Goal: Check status: Check status

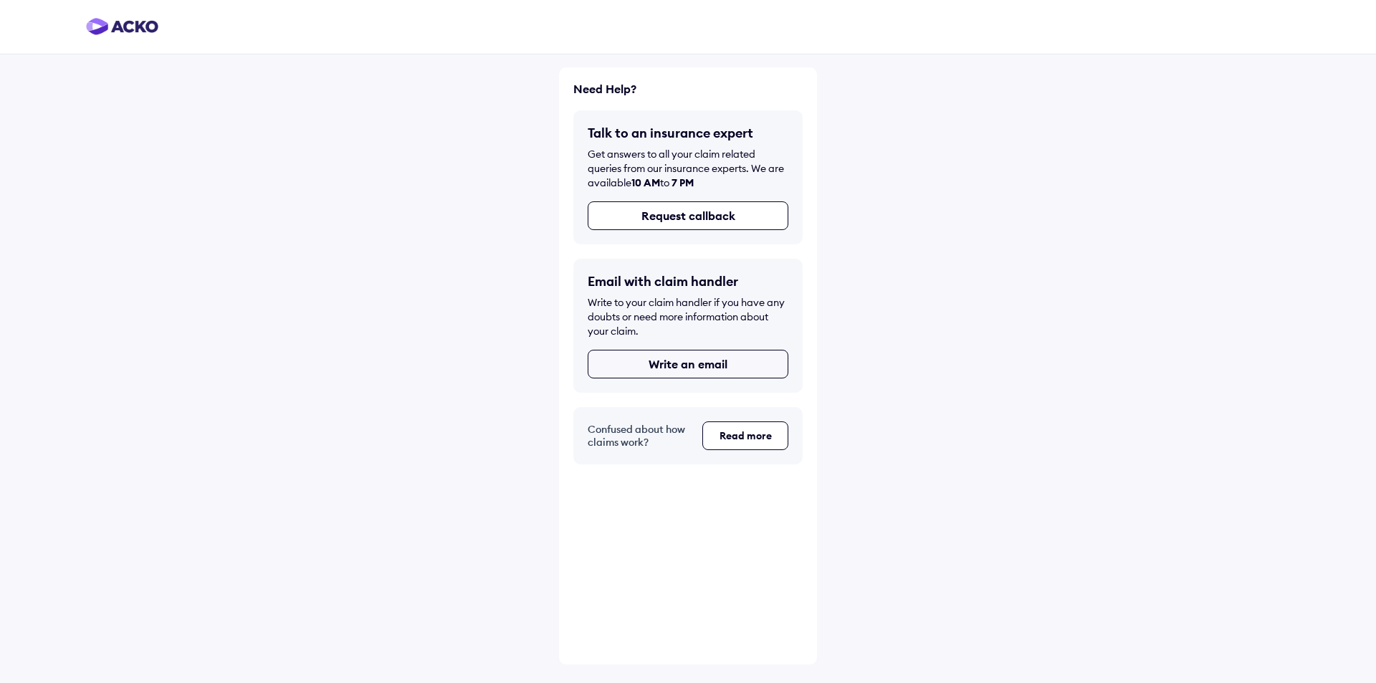
click at [685, 363] on button "Write an email" at bounding box center [688, 364] width 201 height 29
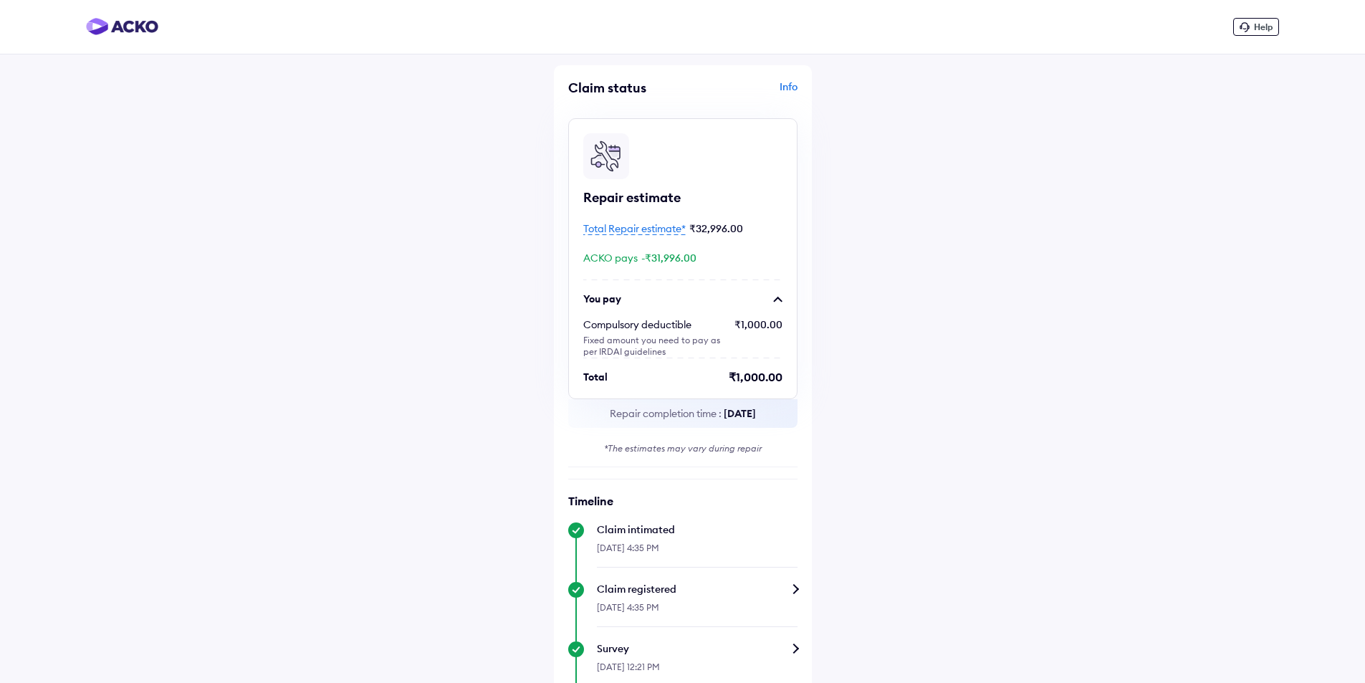
click at [659, 229] on span "Total Repair estimate*" at bounding box center [634, 228] width 102 height 13
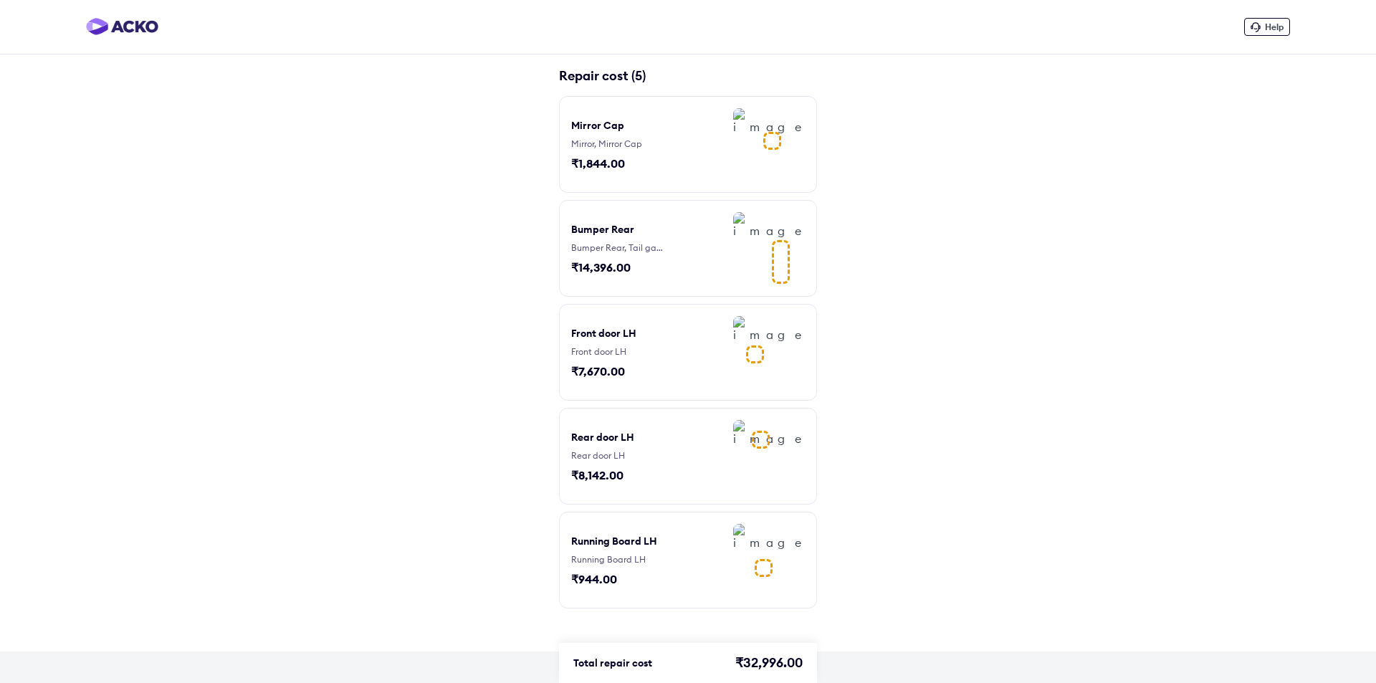
click at [772, 264] on div at bounding box center [781, 262] width 18 height 44
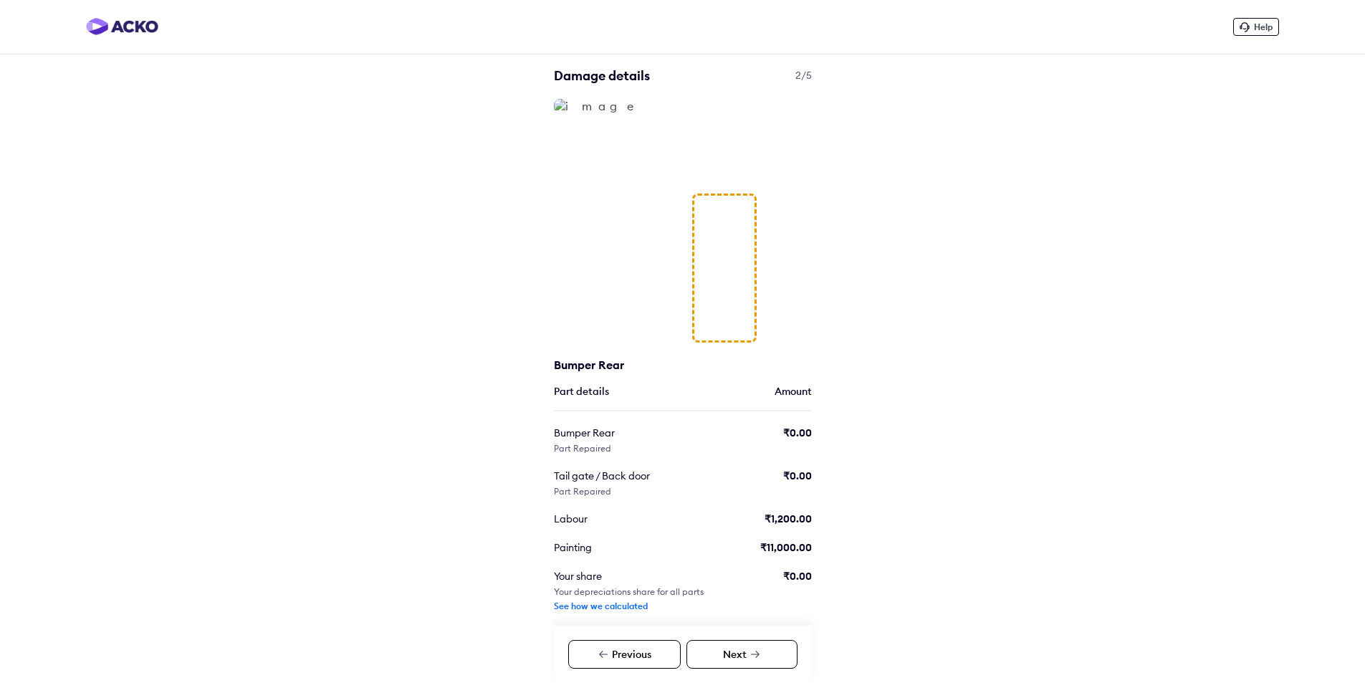
click at [609, 113] on img at bounding box center [595, 106] width 83 height 14
click at [737, 262] on div at bounding box center [724, 268] width 65 height 149
